Goal: Task Accomplishment & Management: Use online tool/utility

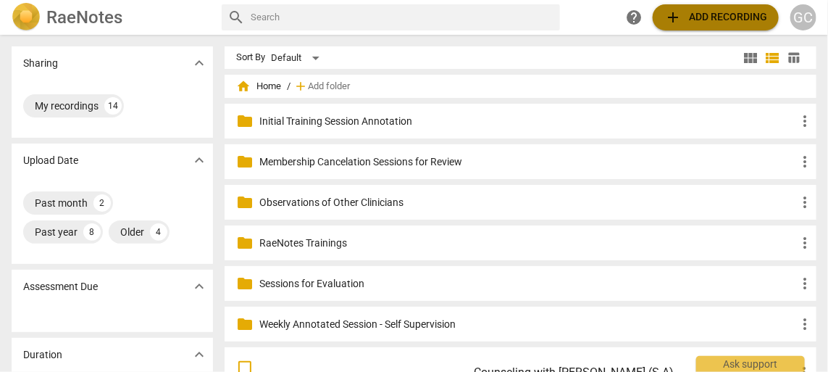
click at [707, 21] on span "add Add recording" at bounding box center [716, 17] width 103 height 17
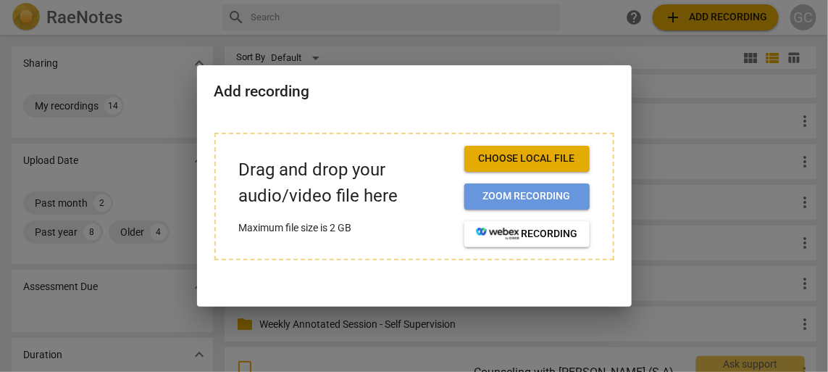
click at [496, 196] on span "Zoom recording" at bounding box center [527, 196] width 102 height 14
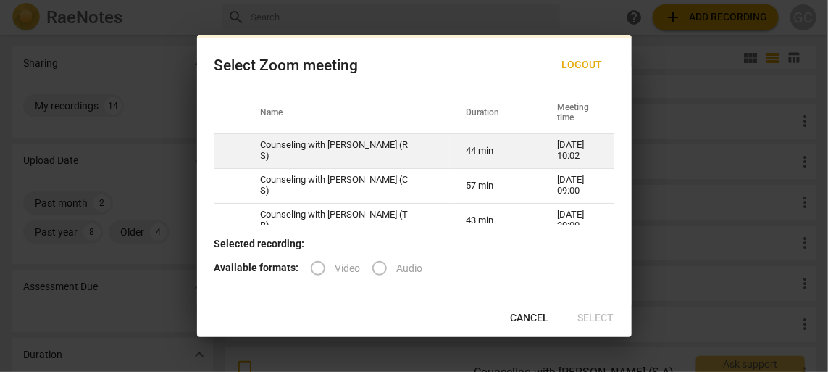
click at [352, 152] on td "Counseling with Gregory Cooney (R S)" at bounding box center [347, 150] width 206 height 35
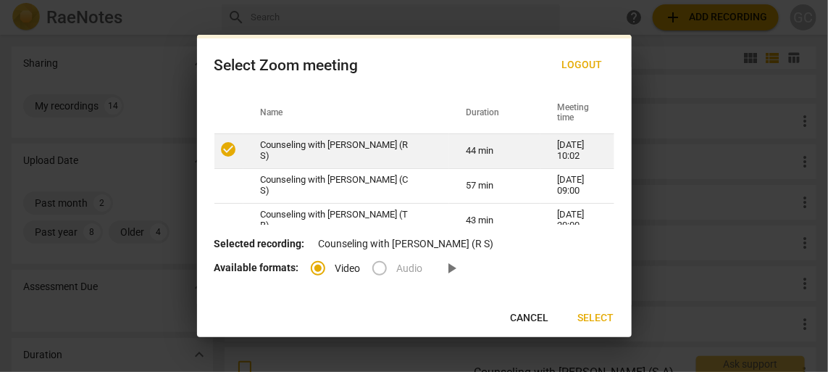
radio input "true"
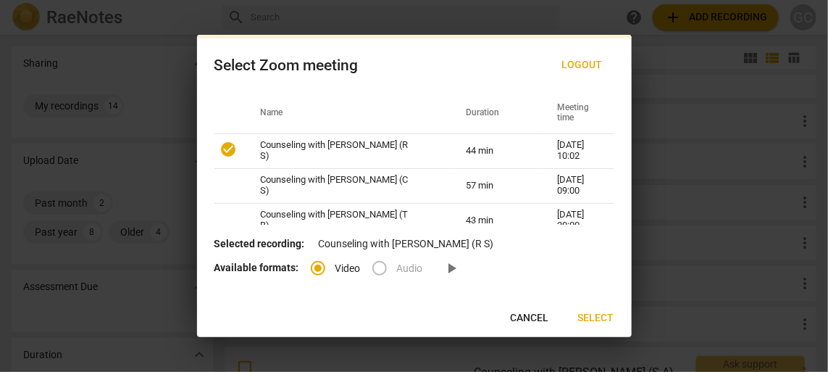
click at [596, 317] on span "Select" at bounding box center [596, 318] width 36 height 14
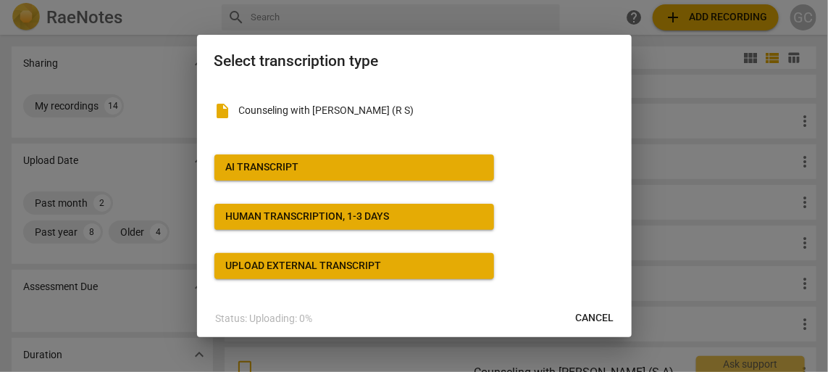
click at [372, 171] on span "AI Transcript" at bounding box center [354, 167] width 257 height 14
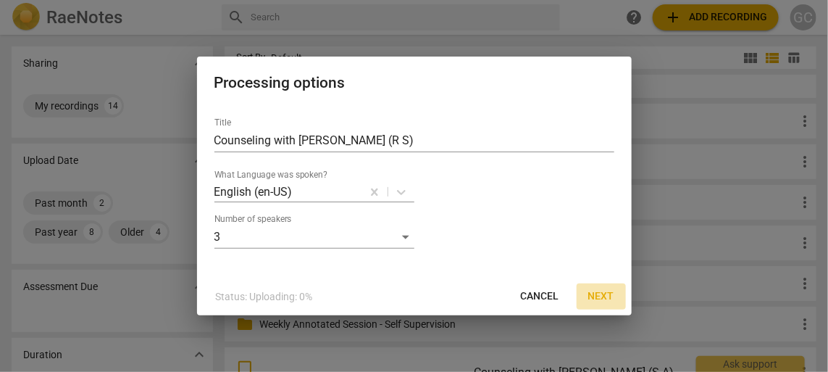
click at [597, 294] on span "Next" at bounding box center [601, 296] width 26 height 14
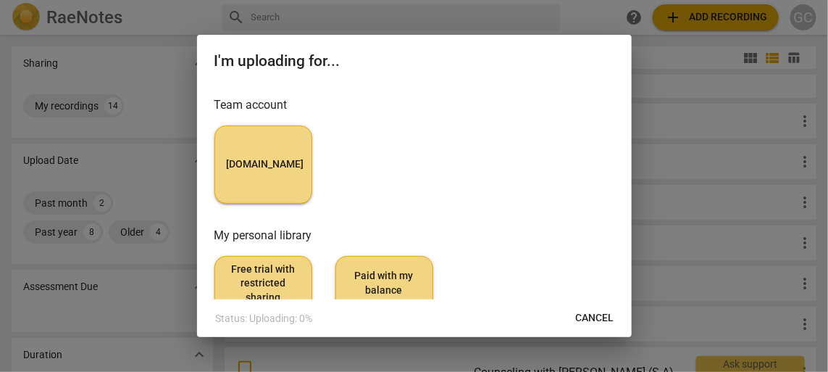
click at [262, 170] on span "MyCounselor.Online" at bounding box center [263, 164] width 73 height 14
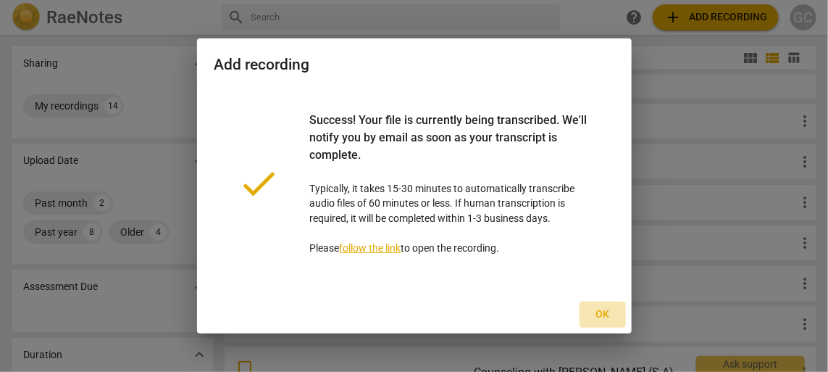
click at [606, 312] on span "Ok" at bounding box center [602, 314] width 23 height 14
